Goal: Information Seeking & Learning: Learn about a topic

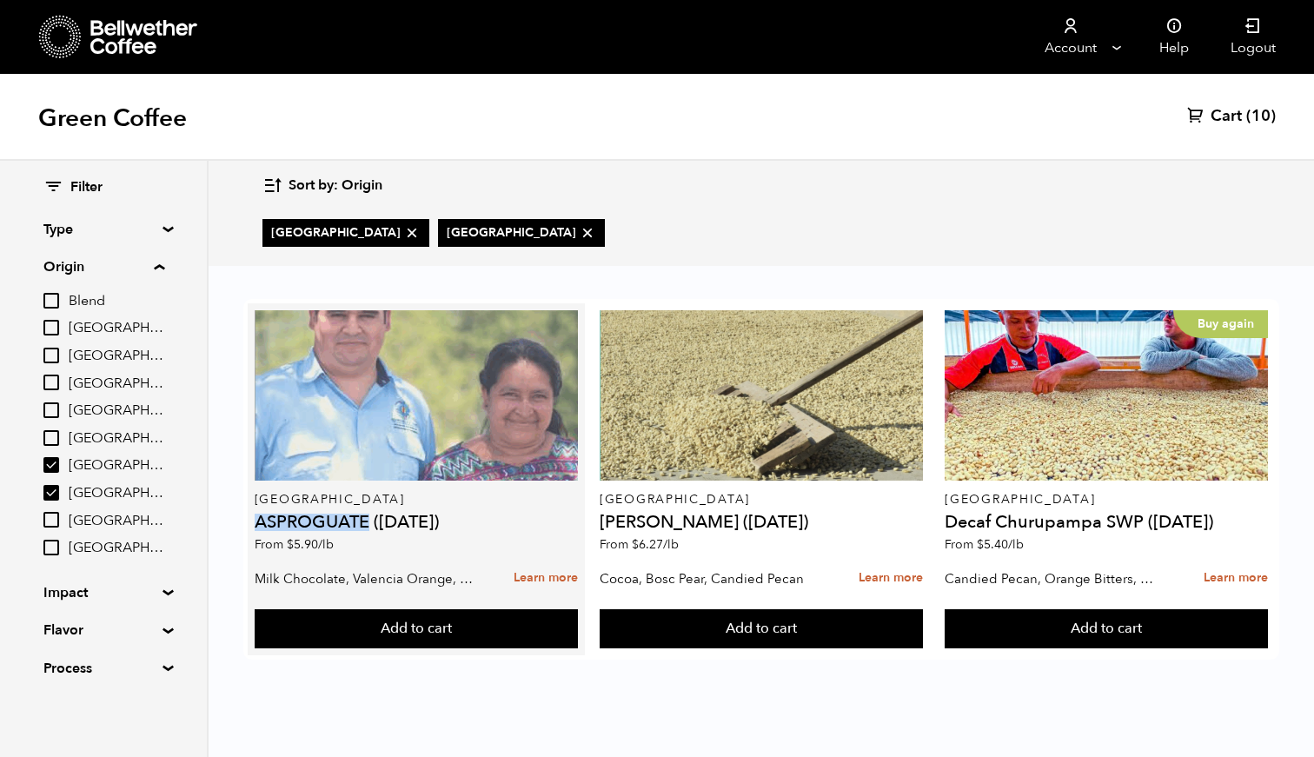
click at [400, 389] on div at bounding box center [416, 395] width 323 height 170
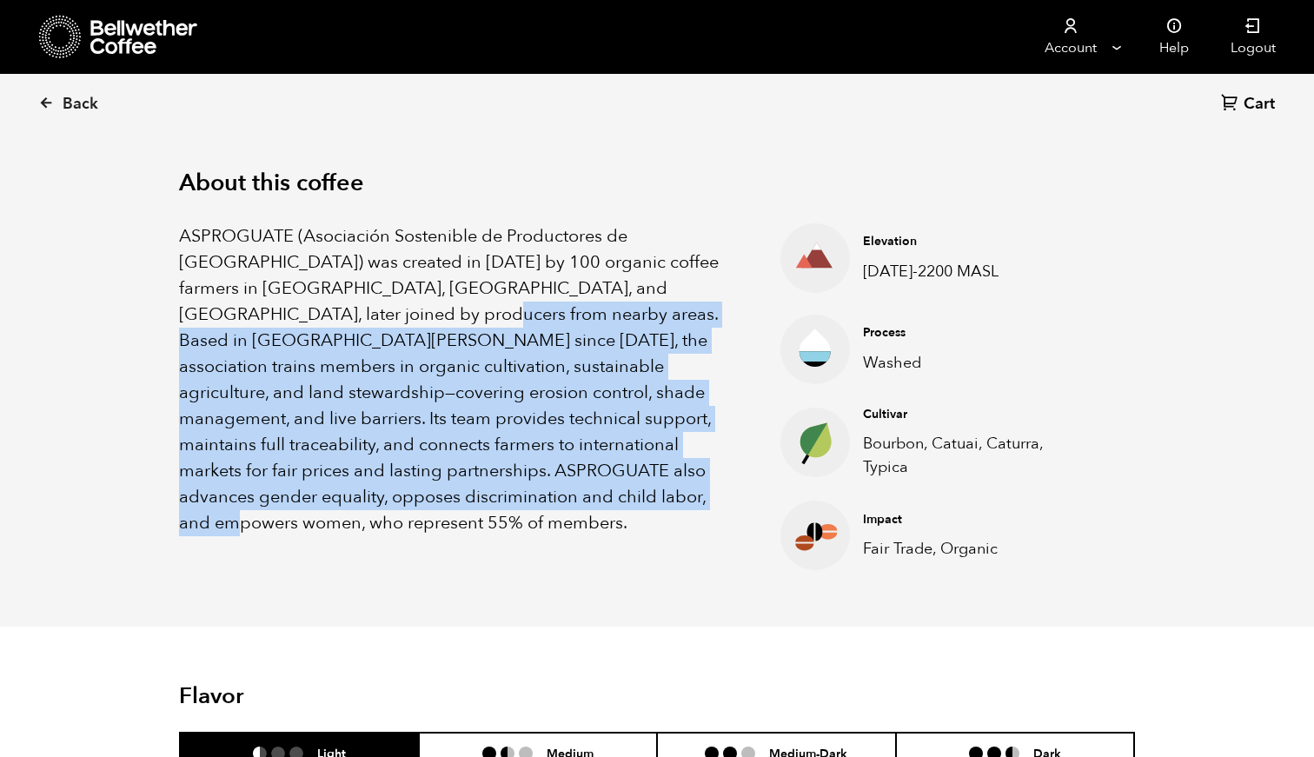
scroll to position [515, 0]
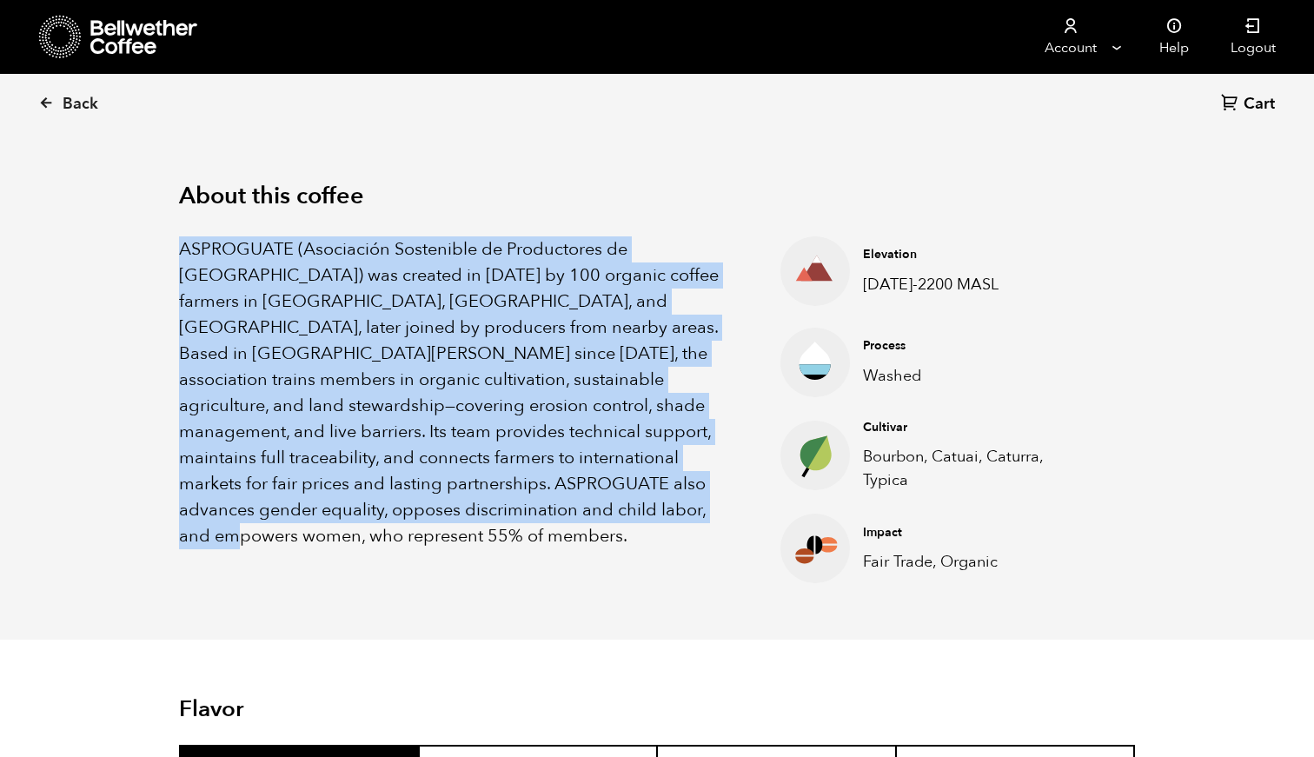
drag, startPoint x: 639, startPoint y: 396, endPoint x: 142, endPoint y: 252, distance: 517.7
click at [142, 252] on div "About this coffee ASPROGUATE (Asociación Sostenible de Productores de Guatemala…" at bounding box center [657, 383] width 1043 height 515
copy p "ASPROGUATE (Asociación Sostenible de Productores de Guatemala) was created in 2…"
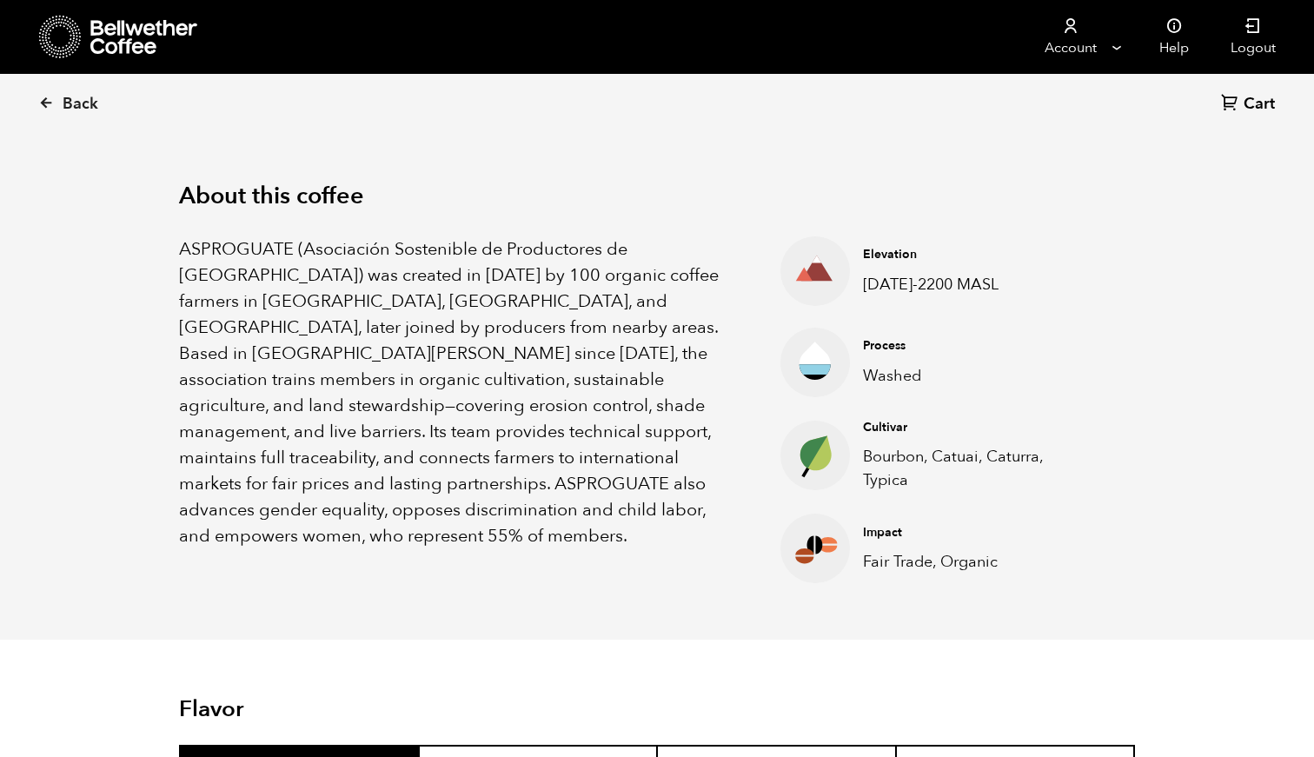
click at [1000, 423] on h4 "Cultivar" at bounding box center [971, 427] width 216 height 17
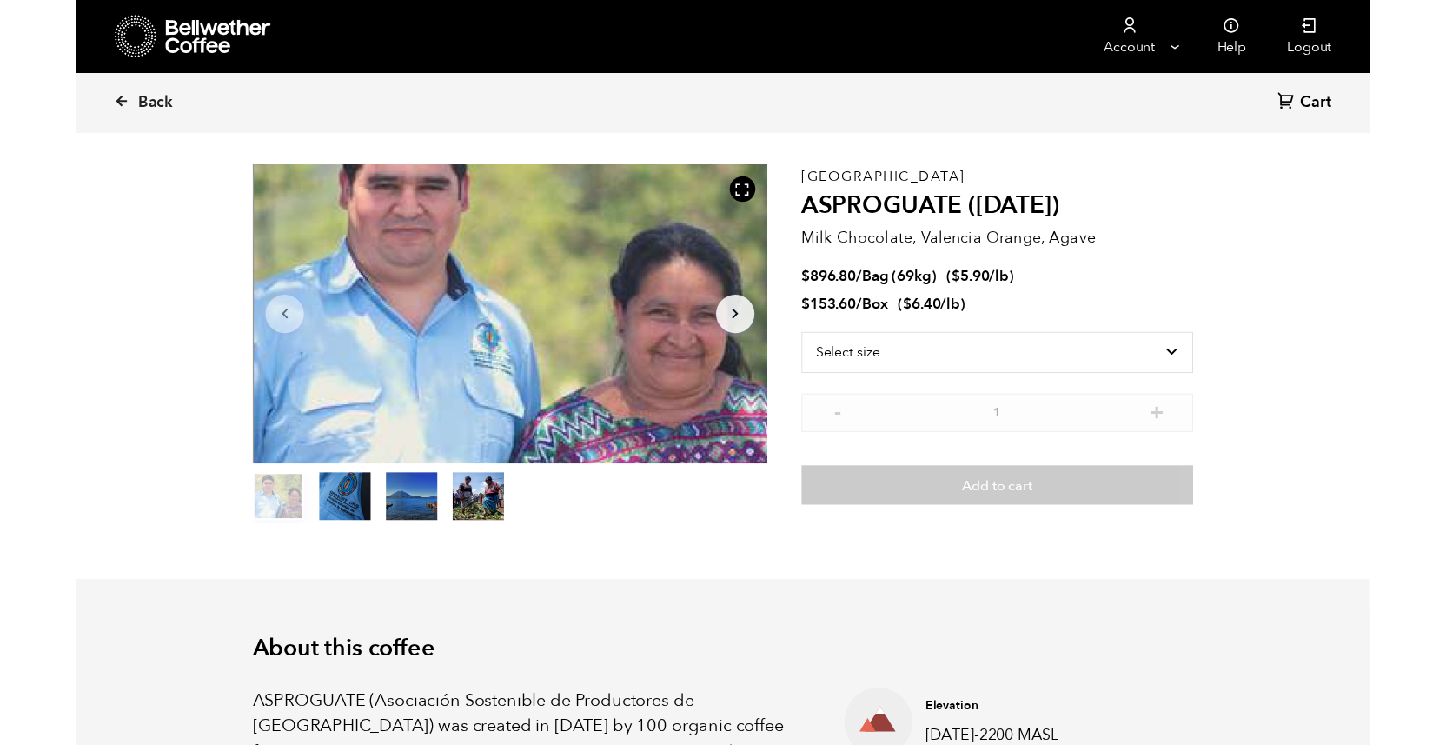
scroll to position [50, 0]
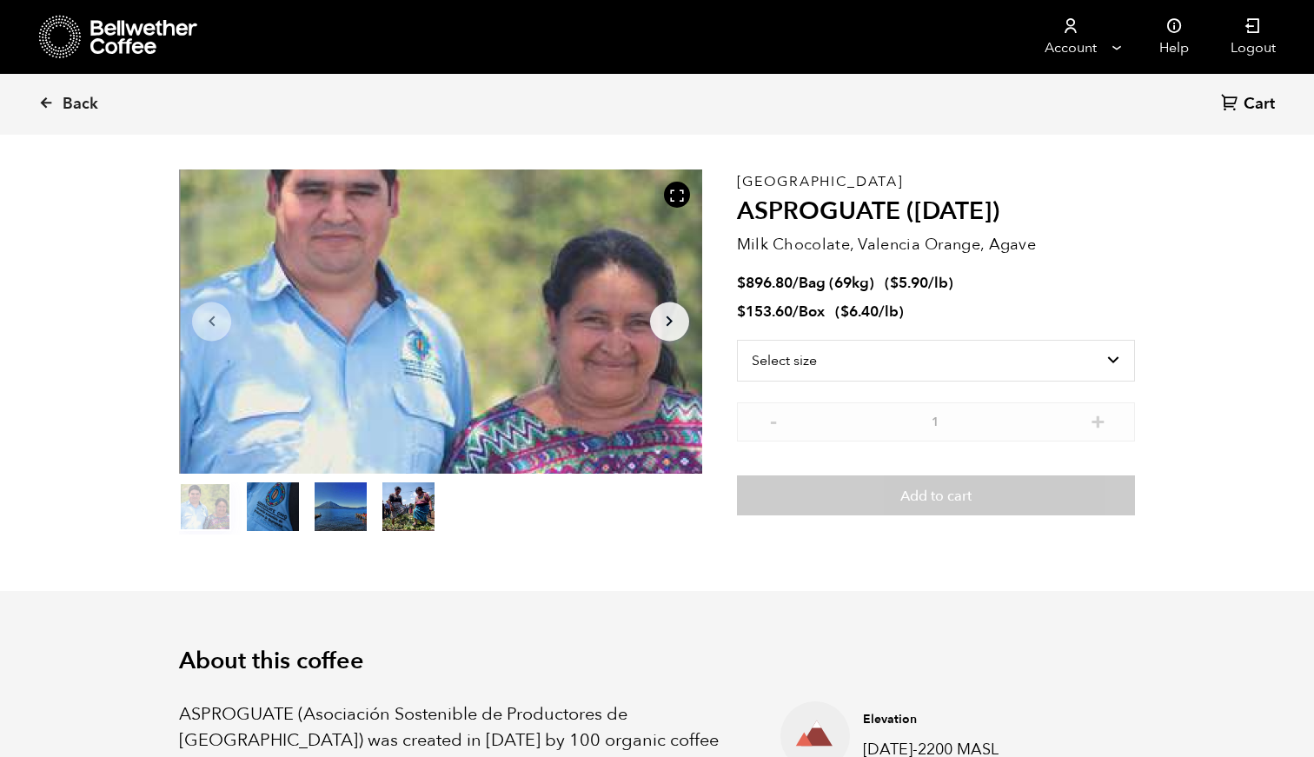
click at [415, 508] on button "item 3" at bounding box center [408, 510] width 52 height 49
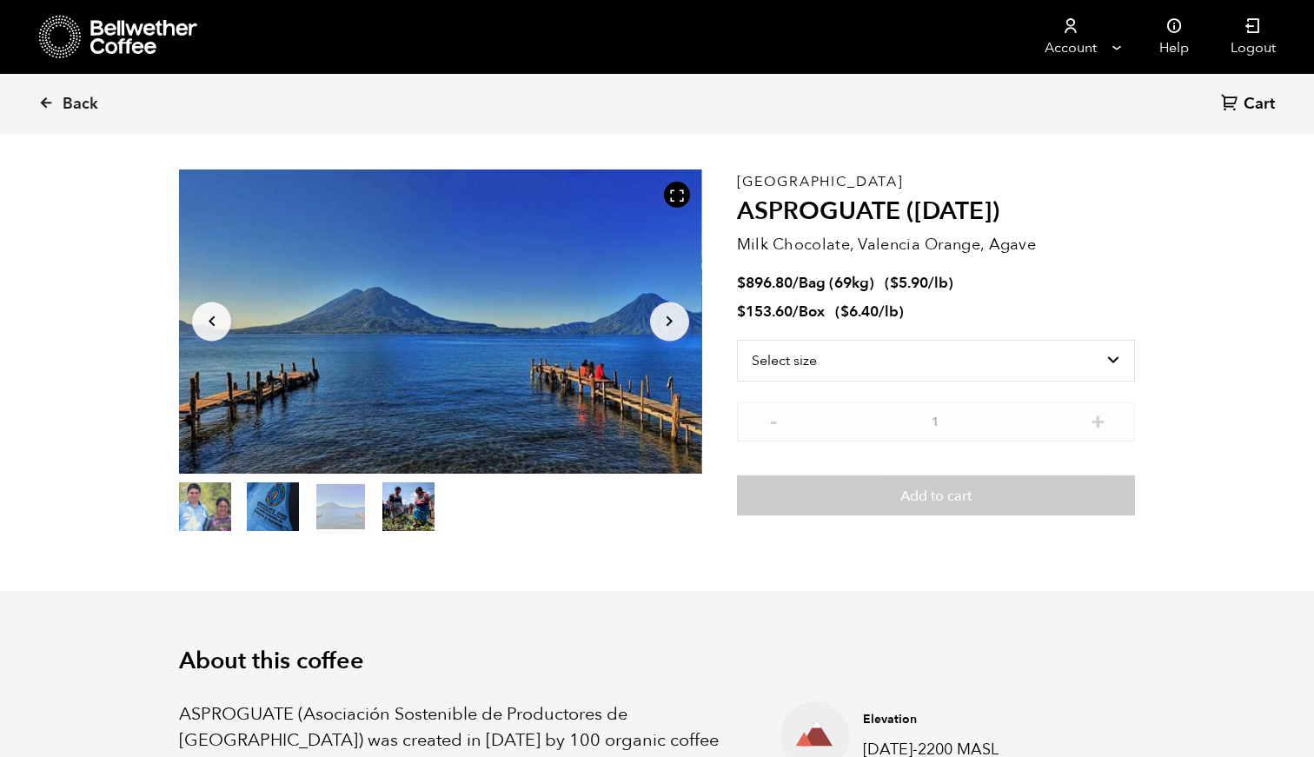
click at [630, 507] on ul at bounding box center [440, 508] width 523 height 52
click at [674, 190] on icon at bounding box center [677, 196] width 16 height 16
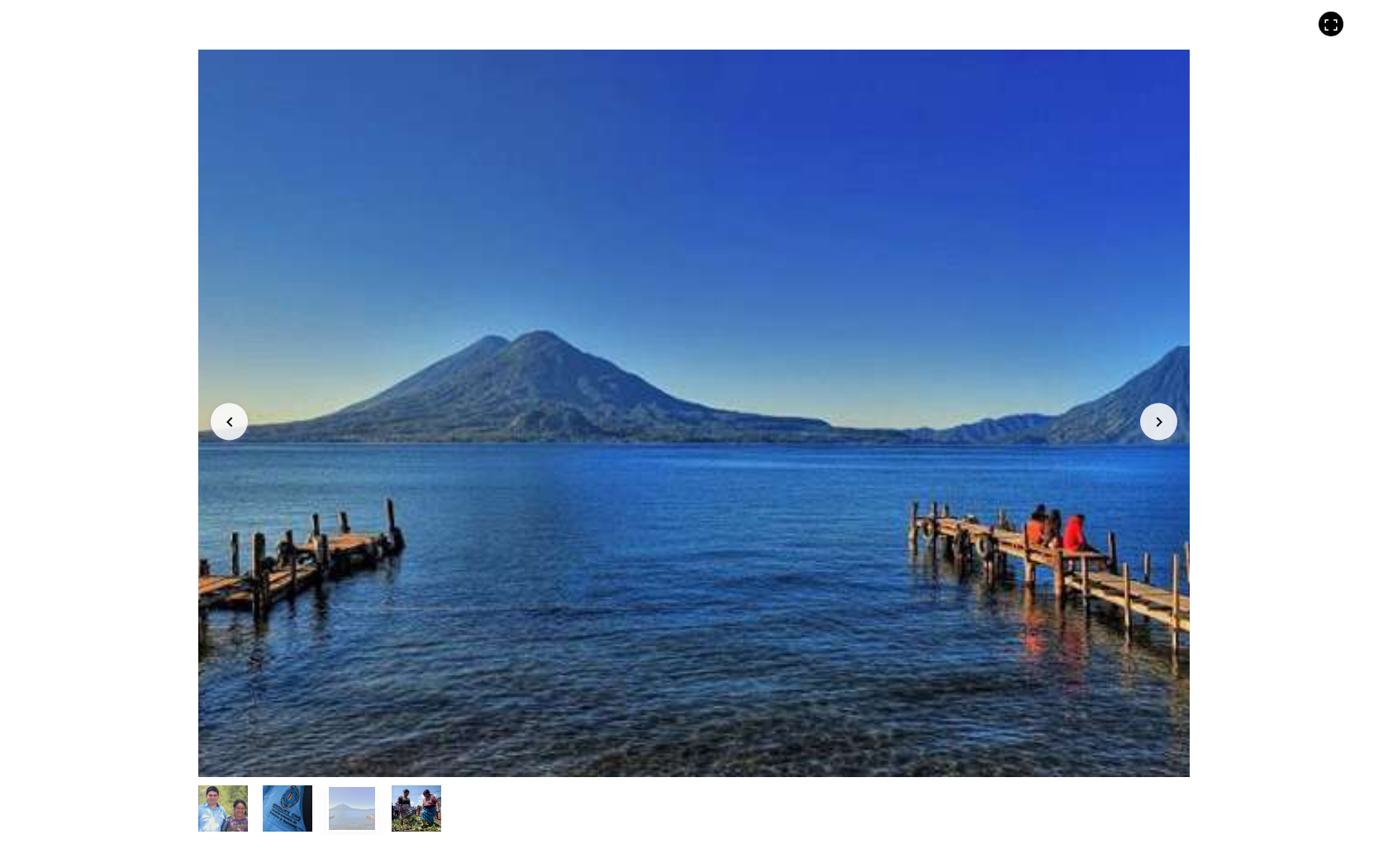
click at [1248, 458] on div "Item 3 of 4 Arrow Left Arrow Right item 0 item 1 item 2 item 3 Item 3 of 4" at bounding box center [694, 434] width 1388 height 868
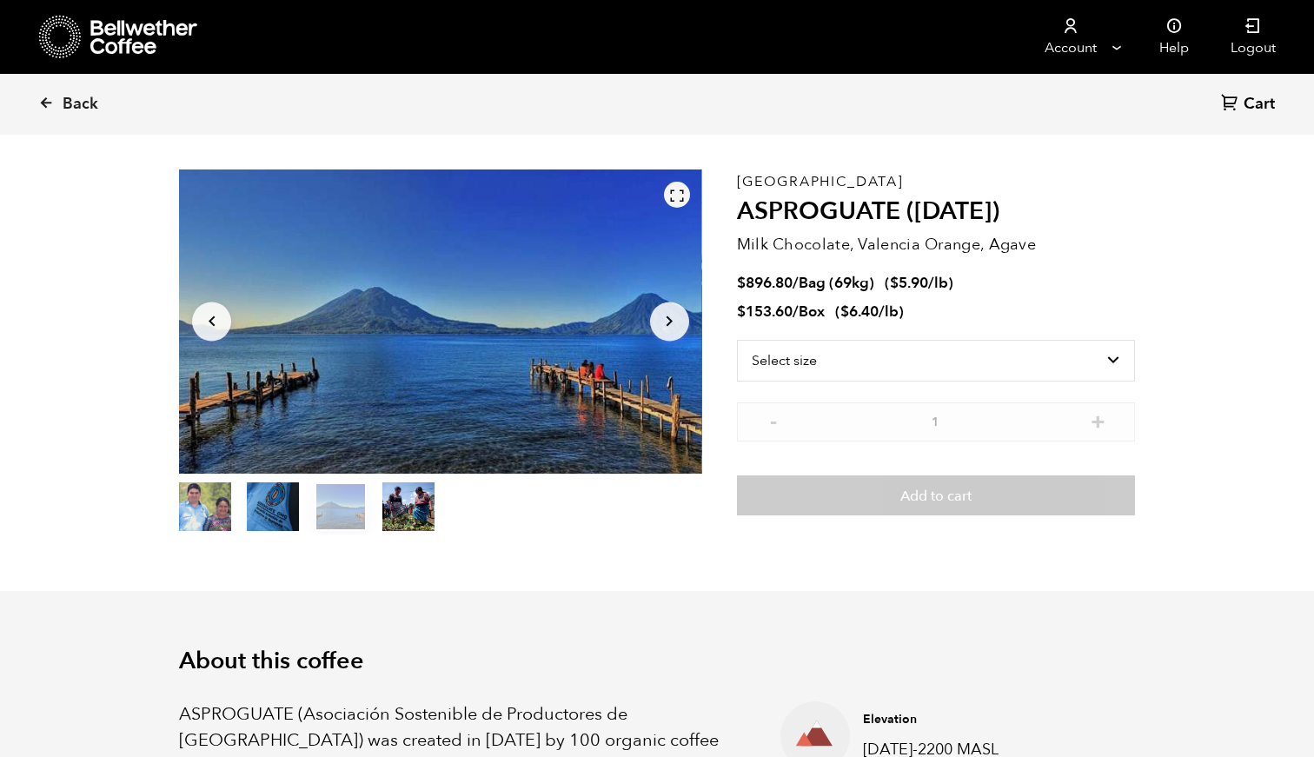
click at [684, 202] on icon at bounding box center [677, 196] width 16 height 16
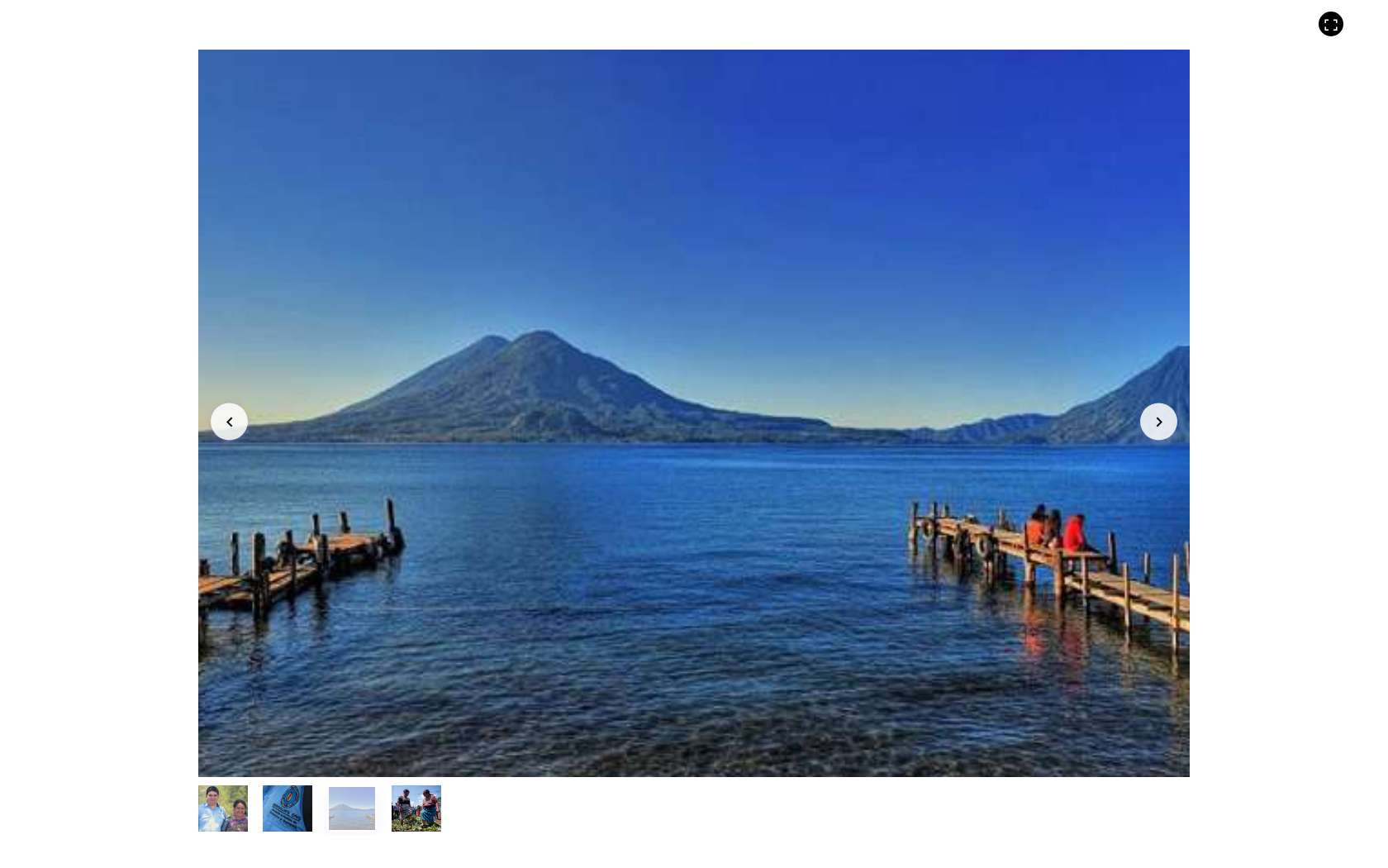
click at [51, 136] on div "Item 3 of 4 Arrow Left Arrow Right item 0 item 1 item 2 item 3 Item 3 of 4" at bounding box center [694, 434] width 1388 height 868
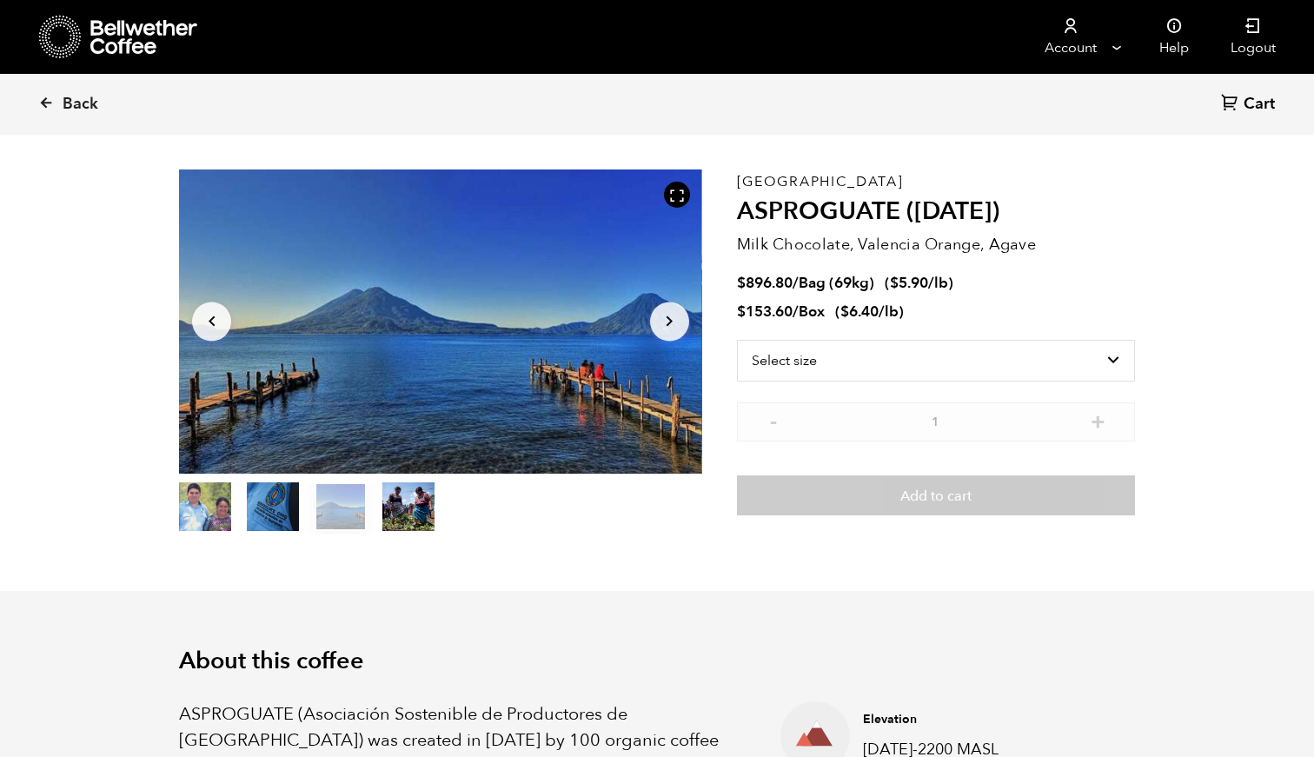
click at [392, 510] on button "item 3" at bounding box center [408, 510] width 52 height 49
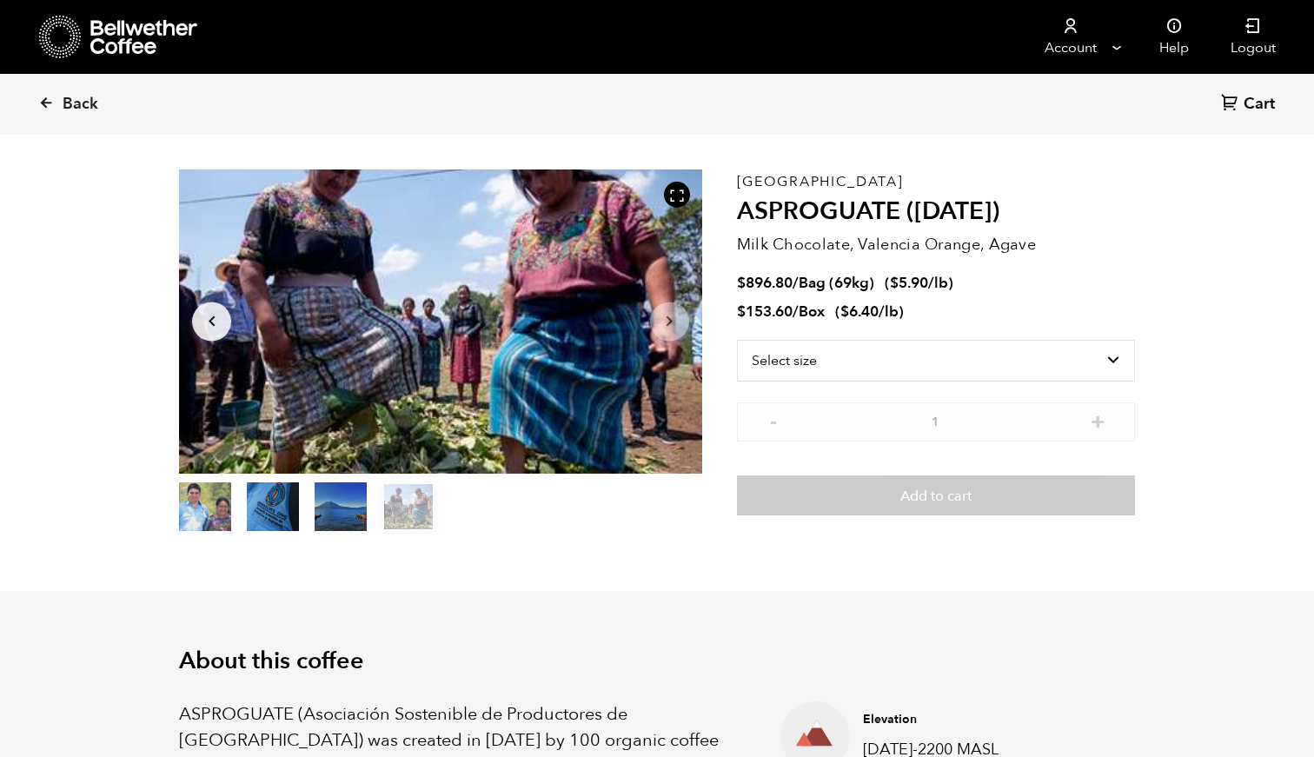
click at [262, 512] on button "item 1" at bounding box center [273, 510] width 52 height 49
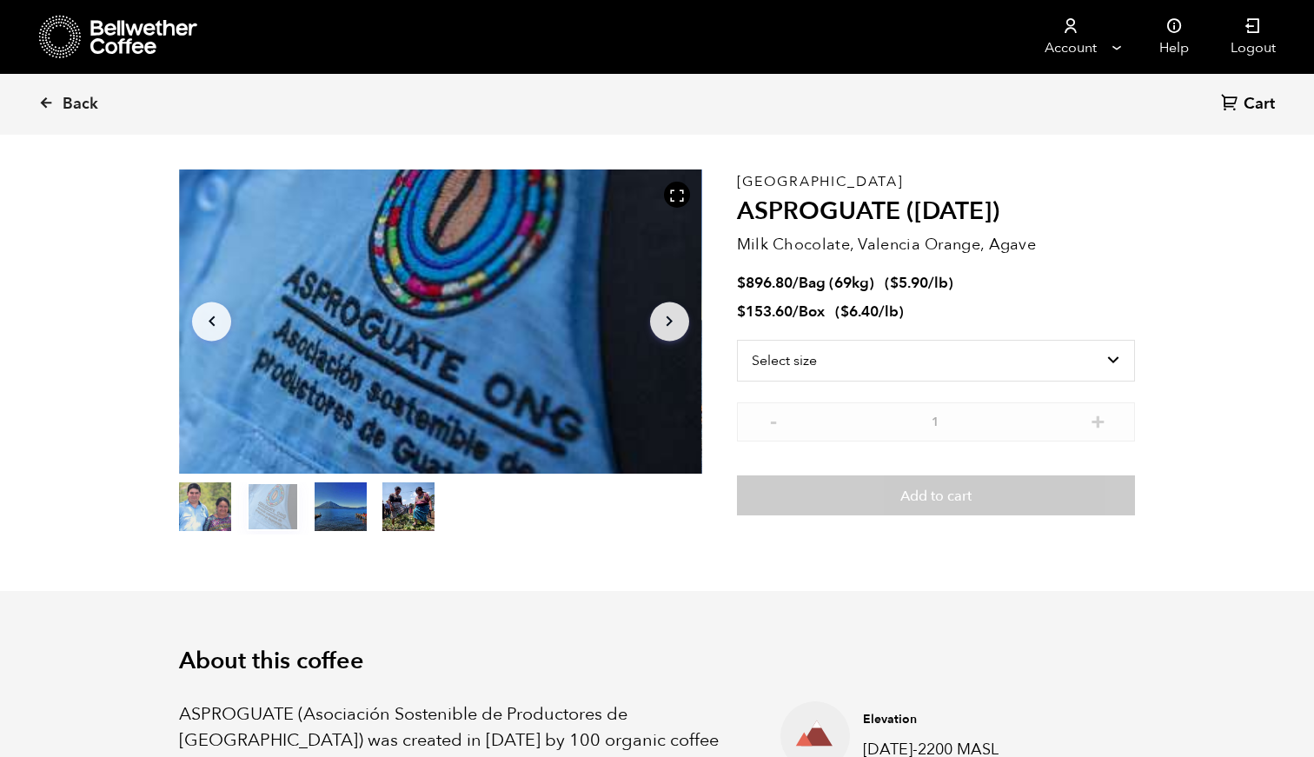
click at [823, 197] on h2 "ASPROGUATE ([DATE])" at bounding box center [936, 212] width 398 height 30
click at [823, 222] on h2 "ASPROGUATE ([DATE])" at bounding box center [936, 212] width 398 height 30
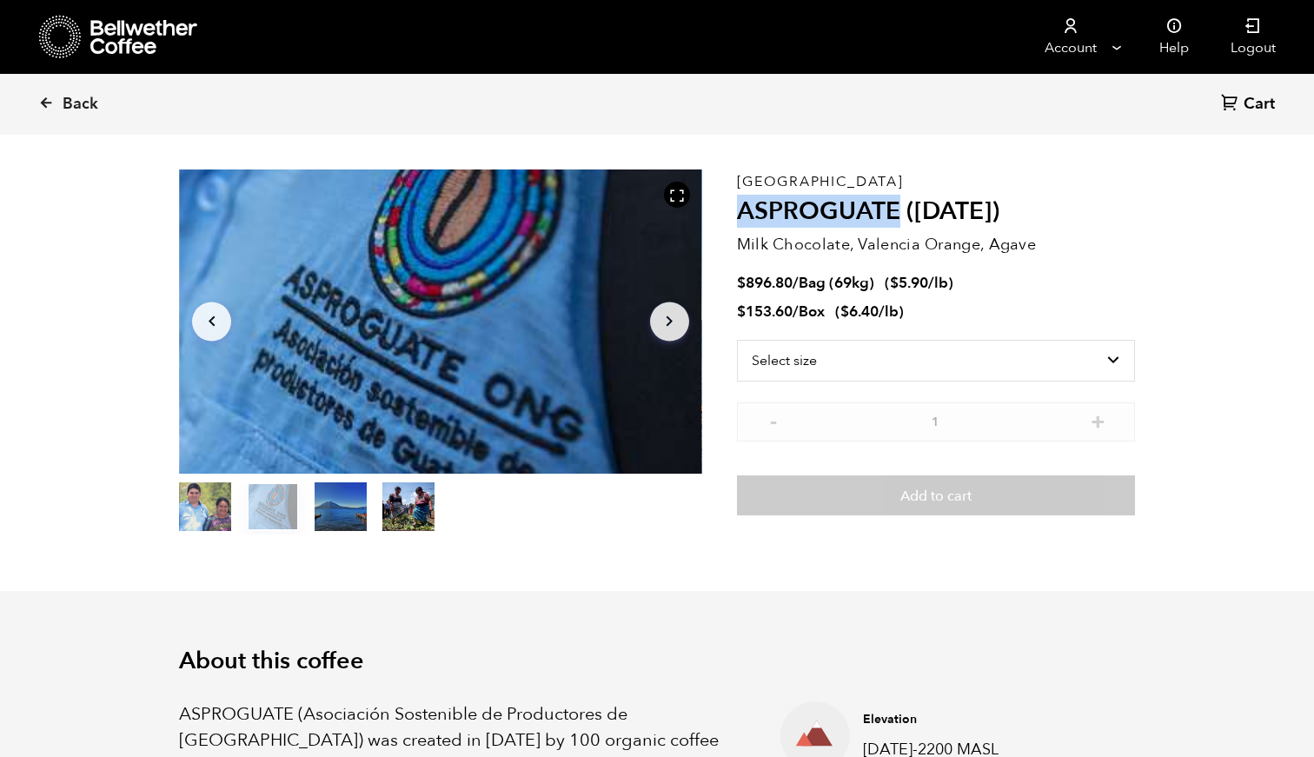
click at [823, 222] on h2 "ASPROGUATE ([DATE])" at bounding box center [936, 212] width 398 height 30
click at [902, 191] on div "Guatemala ASPROGUATE (JUN 25) Milk Chocolate, Valencia Orange, Agave $ 896.80 /…" at bounding box center [936, 351] width 398 height 365
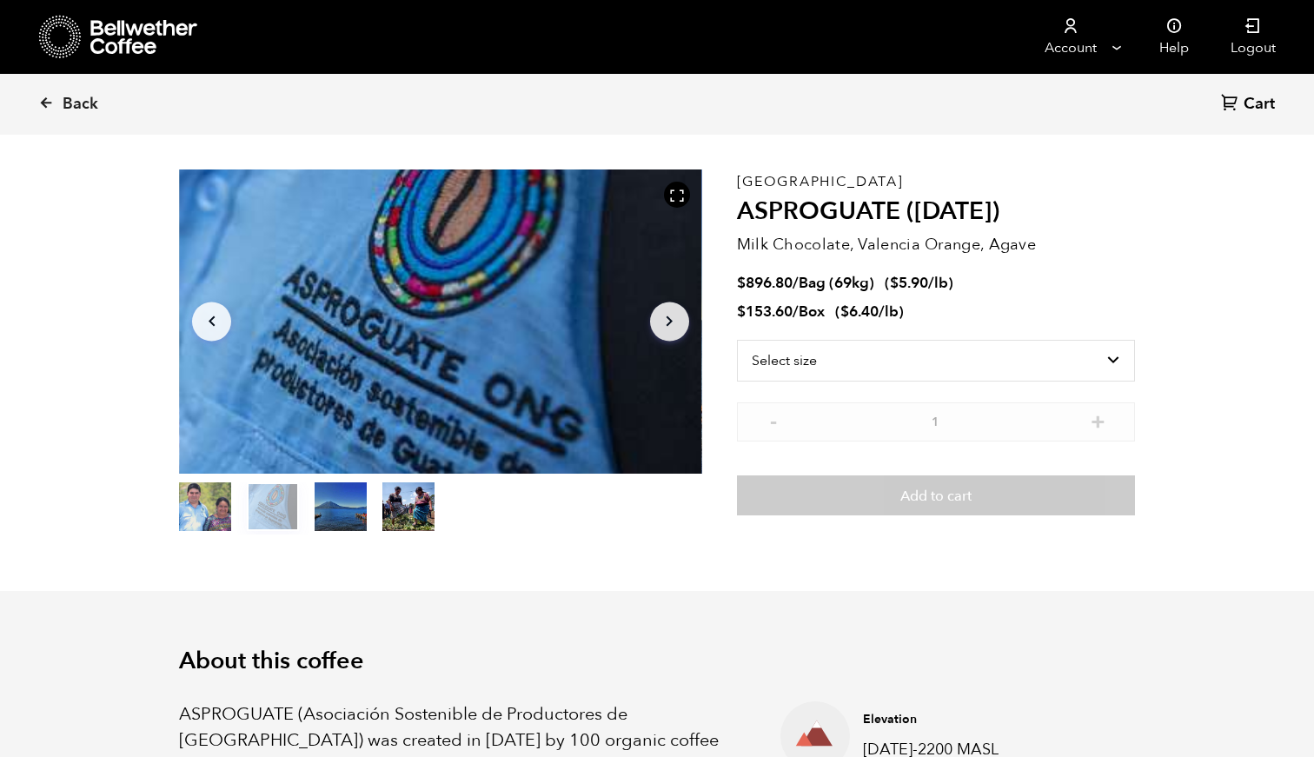
click at [849, 216] on h2 "ASPROGUATE ([DATE])" at bounding box center [936, 212] width 398 height 30
copy h2 "ASPROGUATE"
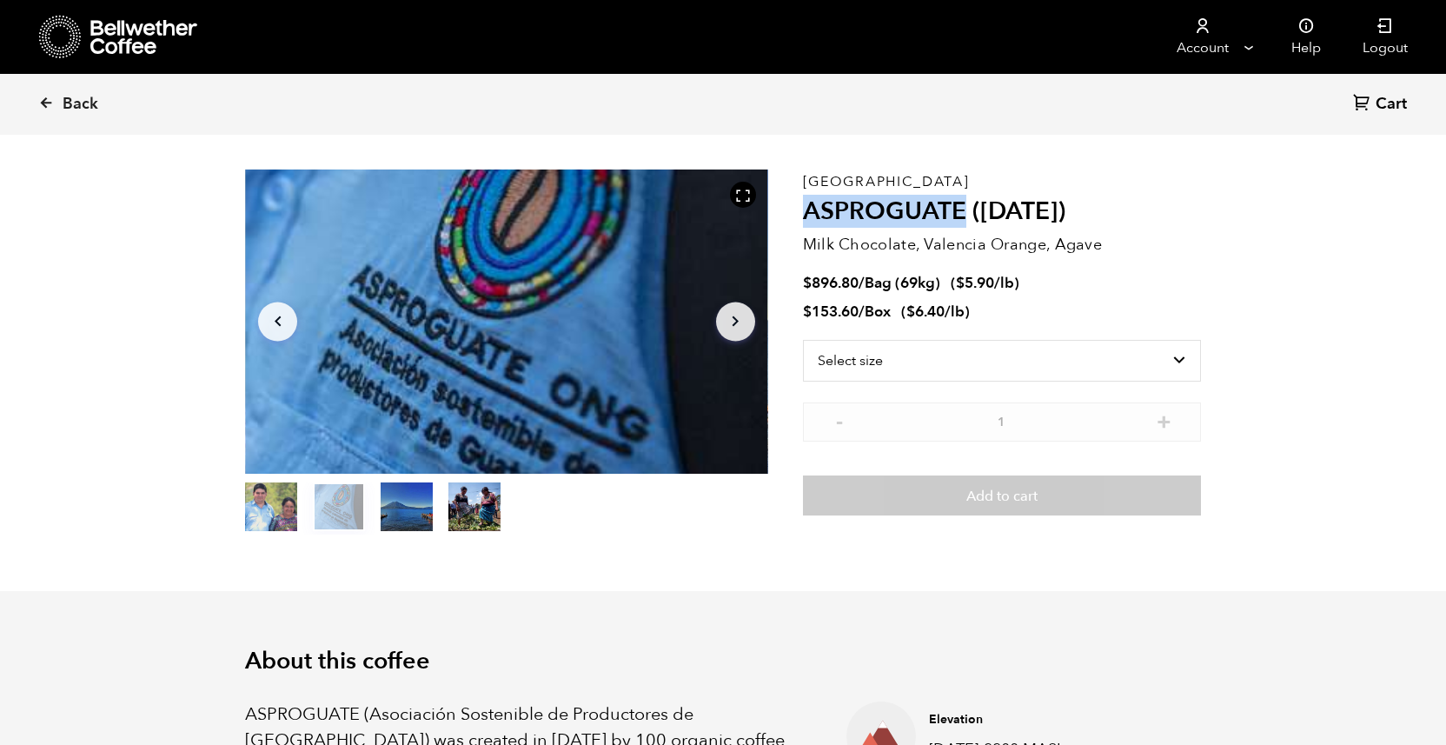
click at [468, 500] on button "item 3" at bounding box center [474, 510] width 52 height 49
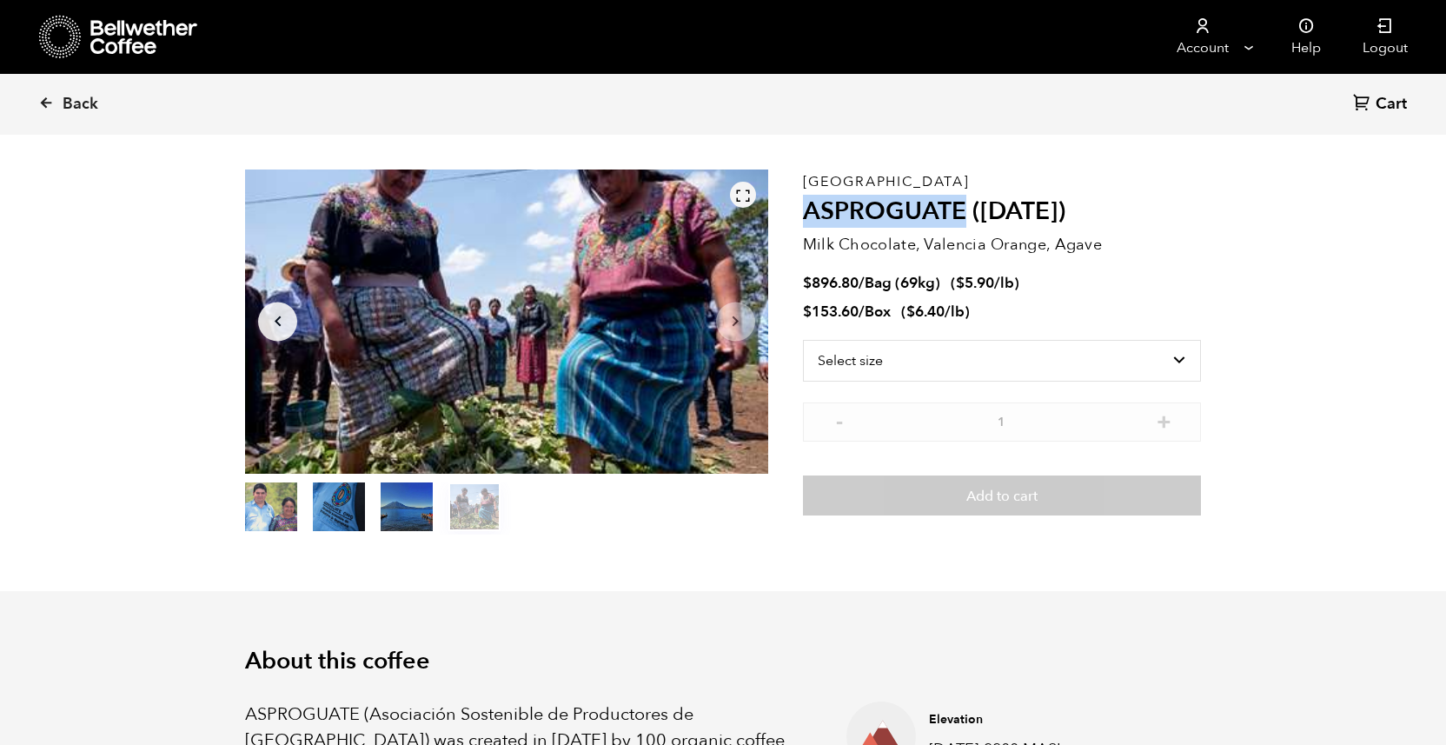
click at [743, 204] on div at bounding box center [743, 195] width 26 height 26
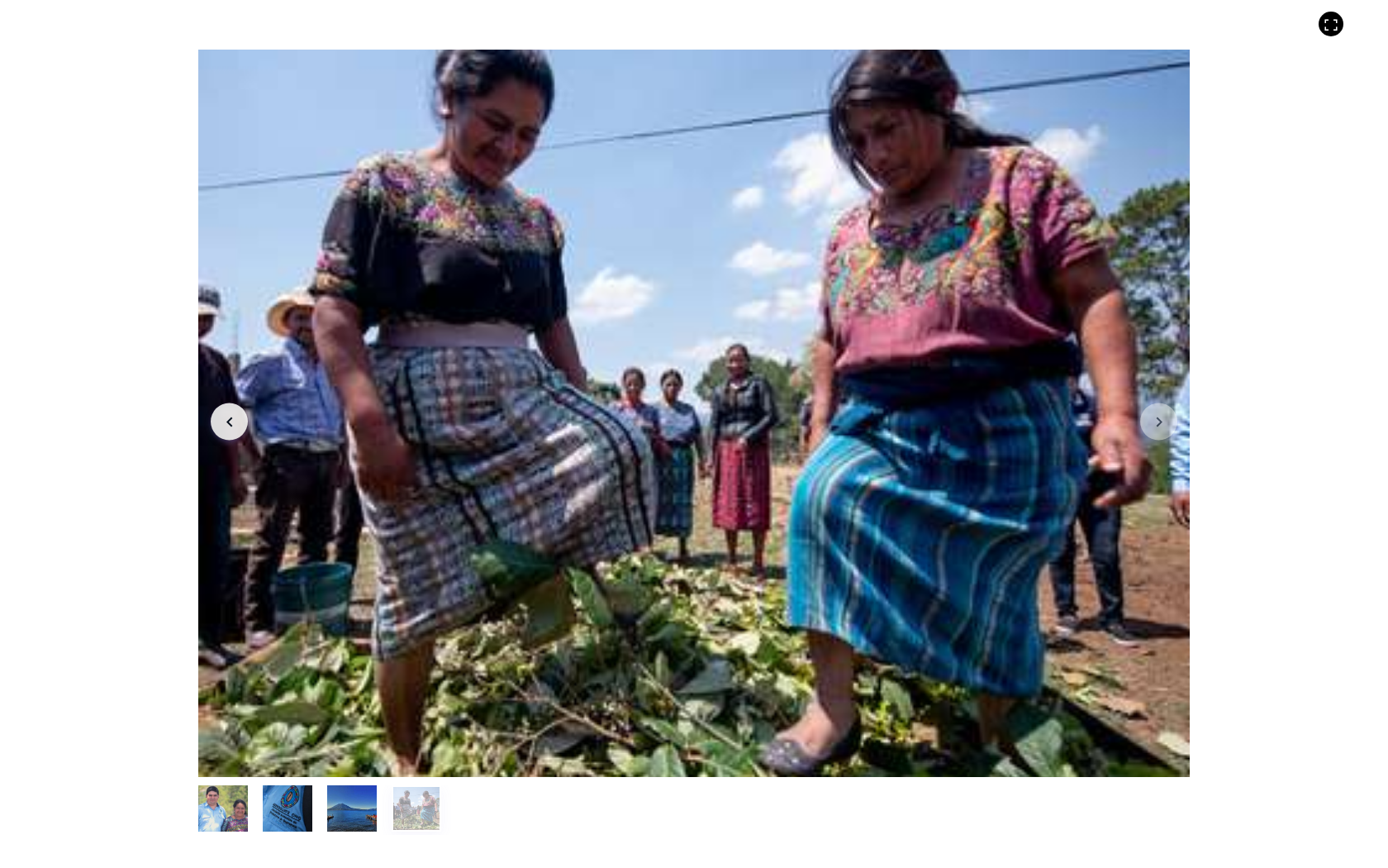
click at [1241, 449] on div "Item 4 of 4 Arrow Left Arrow Right item 0 item 1 item 2 item 3 Item 4 of 4" at bounding box center [694, 434] width 1388 height 868
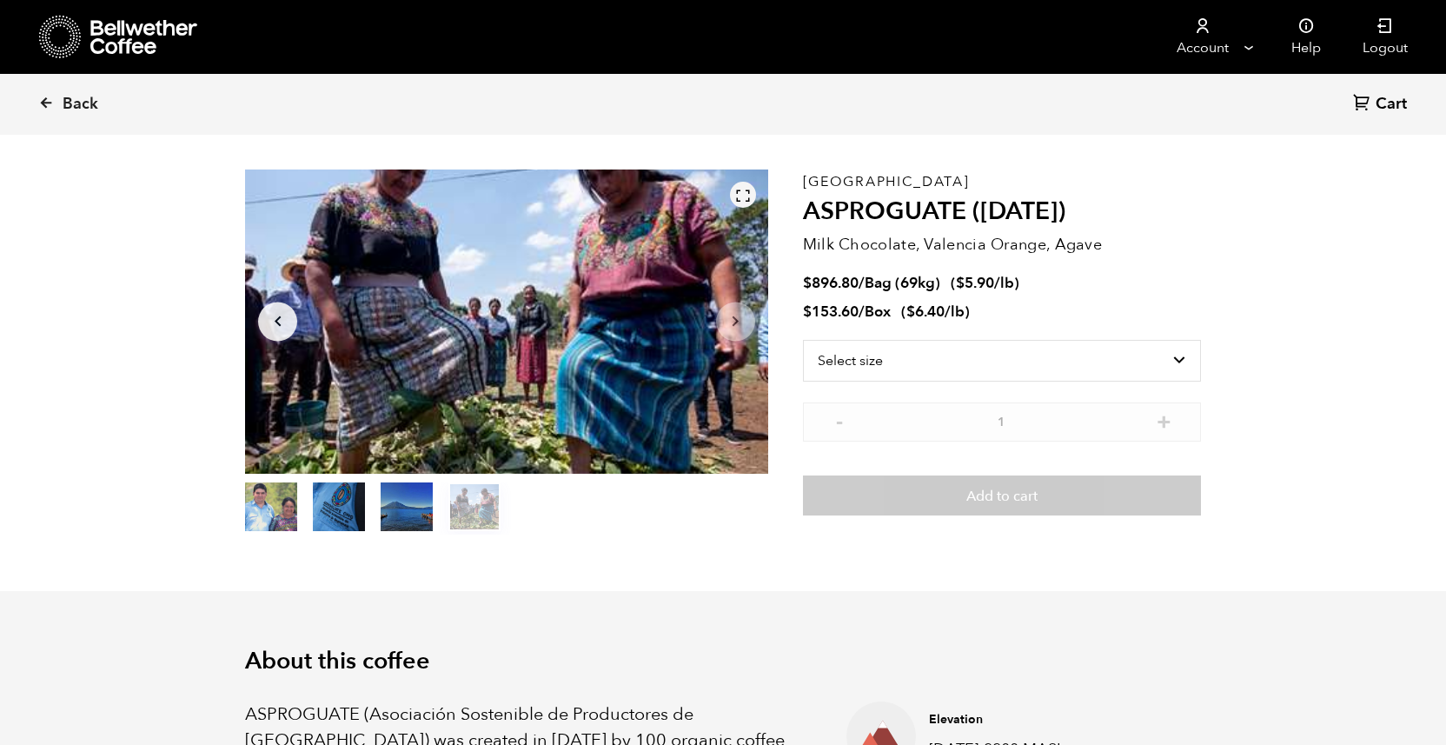
click at [743, 191] on icon at bounding box center [743, 196] width 16 height 16
